Goal: Task Accomplishment & Management: Manage account settings

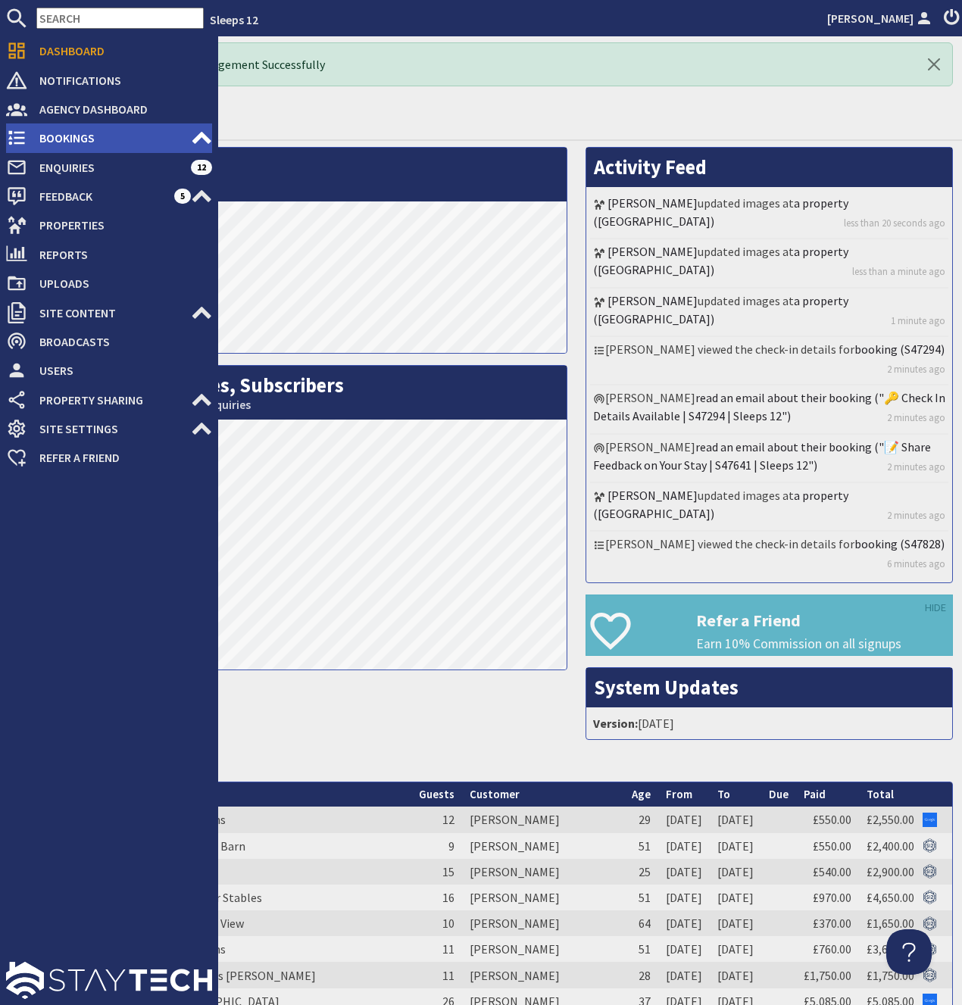
click at [52, 133] on span "Bookings" at bounding box center [109, 138] width 164 height 24
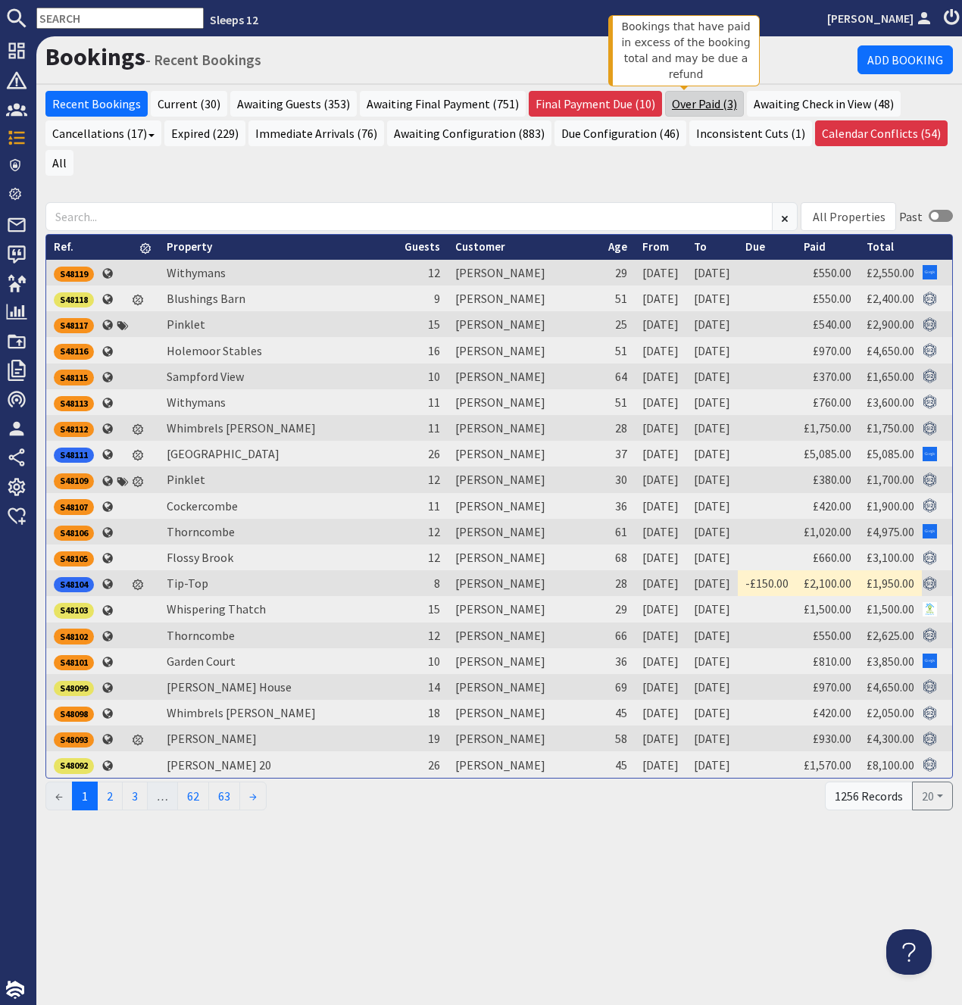
click at [667, 108] on link "Over Paid (3)" at bounding box center [704, 104] width 79 height 26
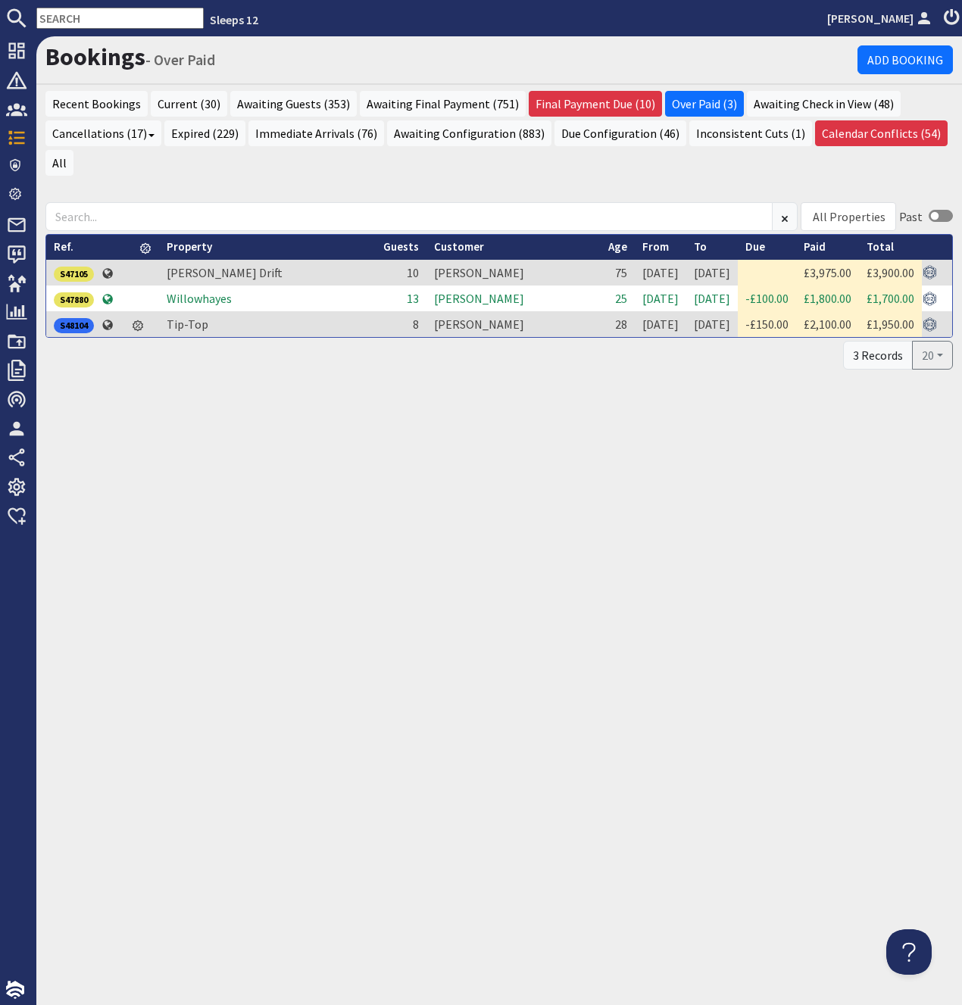
click at [558, 349] on div "Bookings - Over Paid Add Booking Recent Bookings Current (30) Awaiting Guests (…" at bounding box center [499, 520] width 926 height 969
click at [251, 260] on td "[PERSON_NAME] Drift" at bounding box center [267, 273] width 217 height 26
drag, startPoint x: 745, startPoint y: 242, endPoint x: 794, endPoint y: 250, distance: 49.1
click at [794, 260] on td at bounding box center [767, 273] width 58 height 26
click at [73, 150] on link "All" at bounding box center [59, 163] width 28 height 26
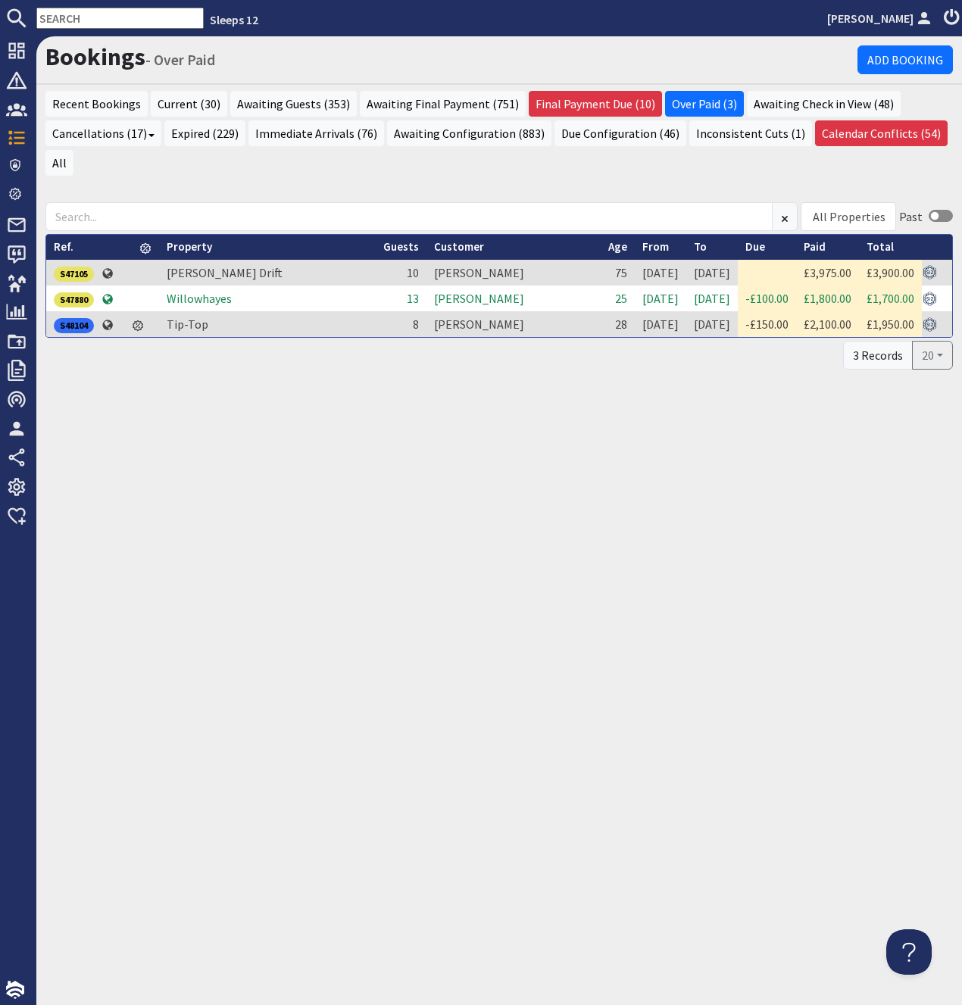
click at [407, 308] on turbo-frame "Ref. S47105 Property [PERSON_NAME] Drift Guests 10 Customer [PERSON_NAME] Age […" at bounding box center [498, 302] width 907 height 136
click at [831, 208] on div "All Properties" at bounding box center [849, 217] width 73 height 18
type input "mea"
click at [833, 244] on div "[PERSON_NAME] Drift" at bounding box center [884, 251] width 155 height 26
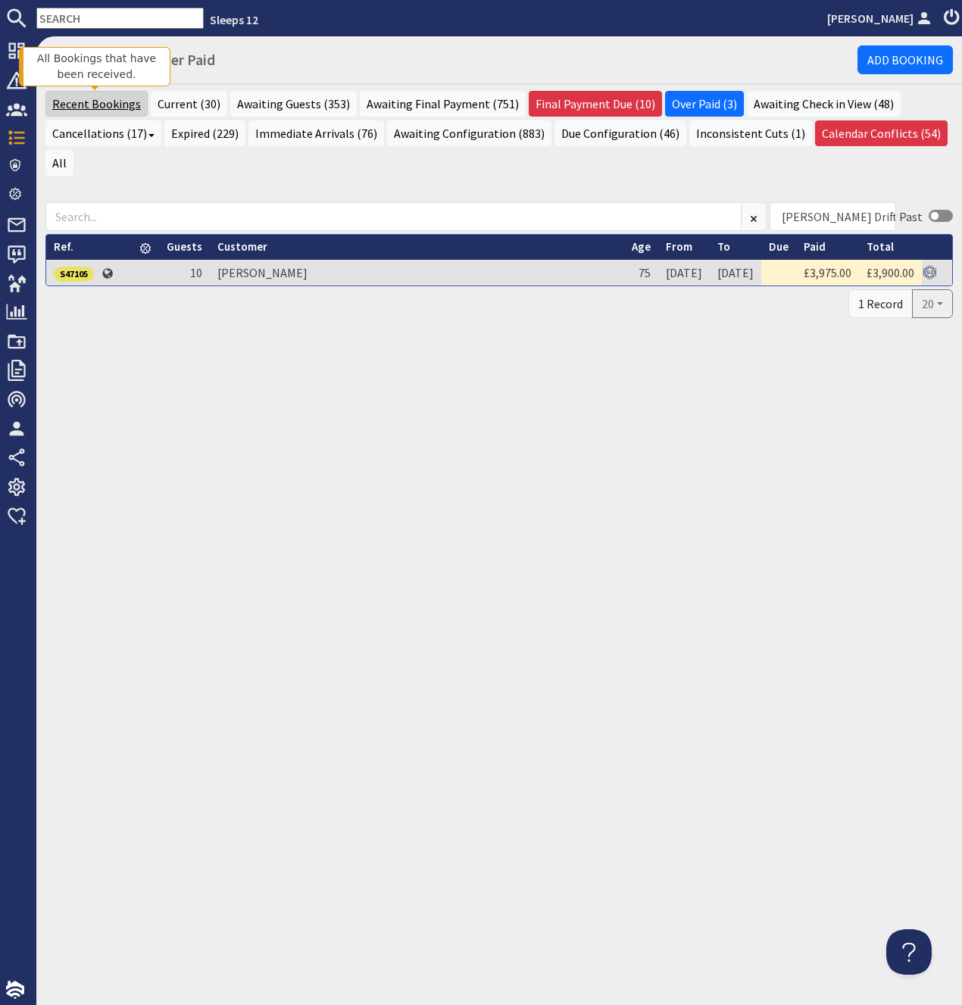
click at [94, 108] on link "Recent Bookings" at bounding box center [96, 104] width 102 height 26
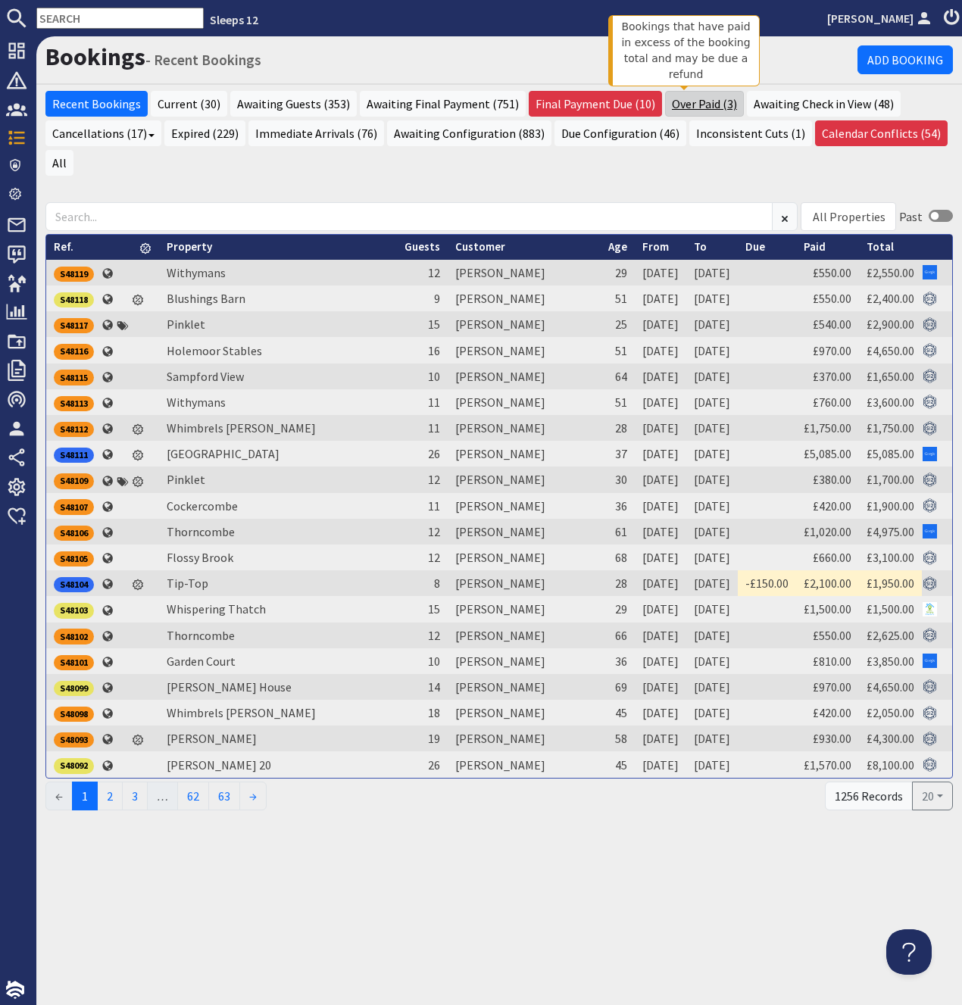
click at [687, 100] on link "Over Paid (3)" at bounding box center [704, 104] width 79 height 26
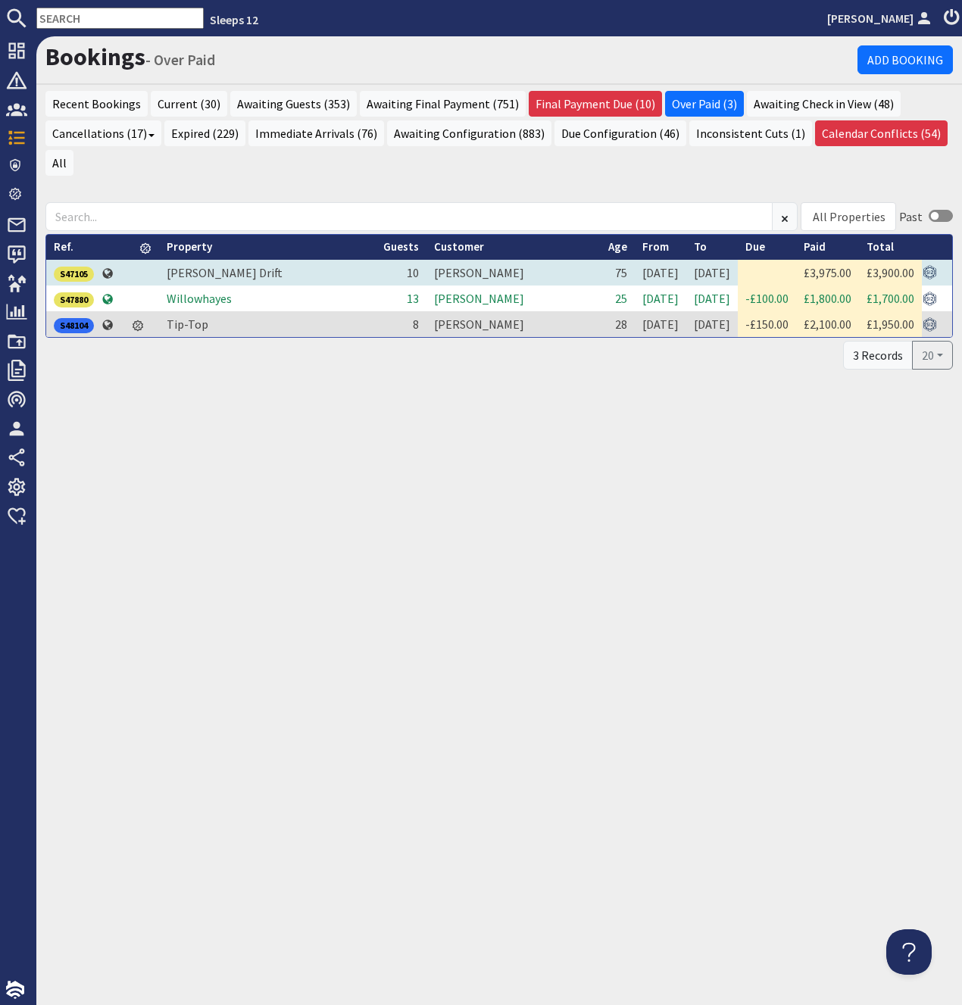
click at [129, 260] on td at bounding box center [124, 273] width 15 height 26
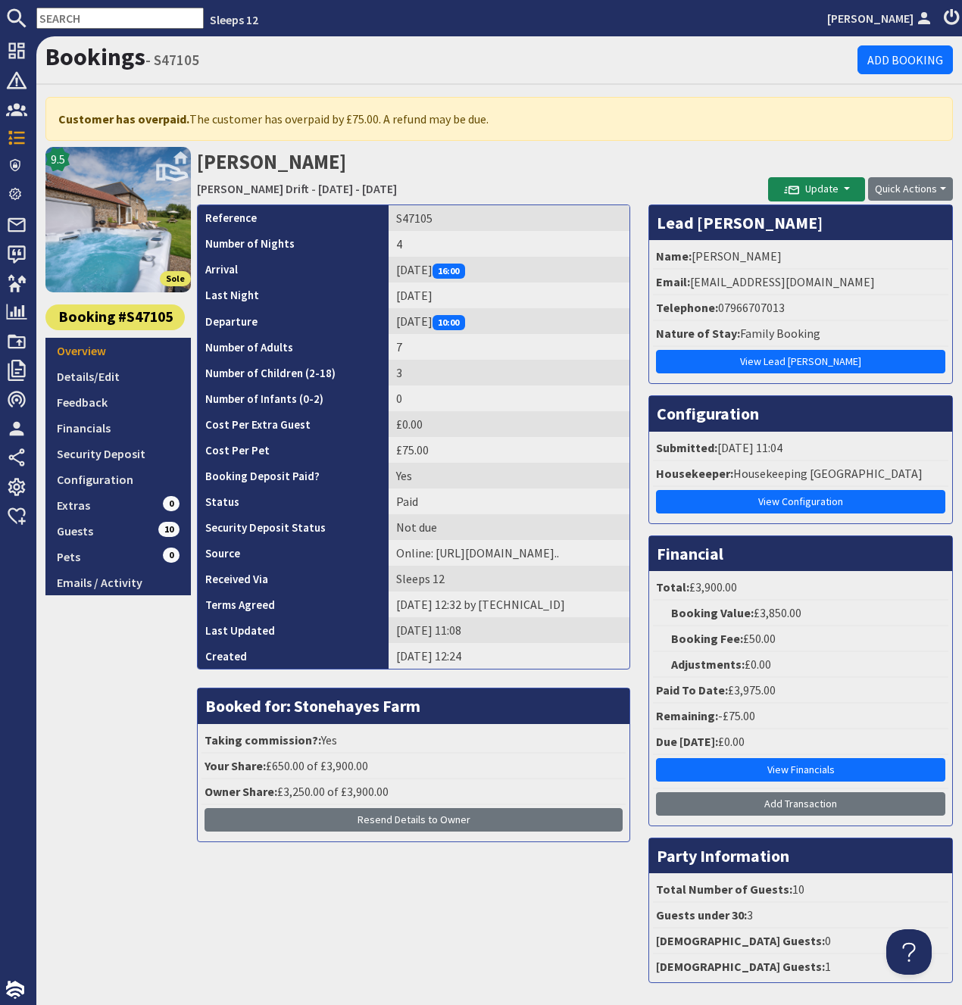
click at [317, 58] on h1 "Bookings - S47105" at bounding box center [451, 56] width 812 height 29
